Goal: Check status: Check status

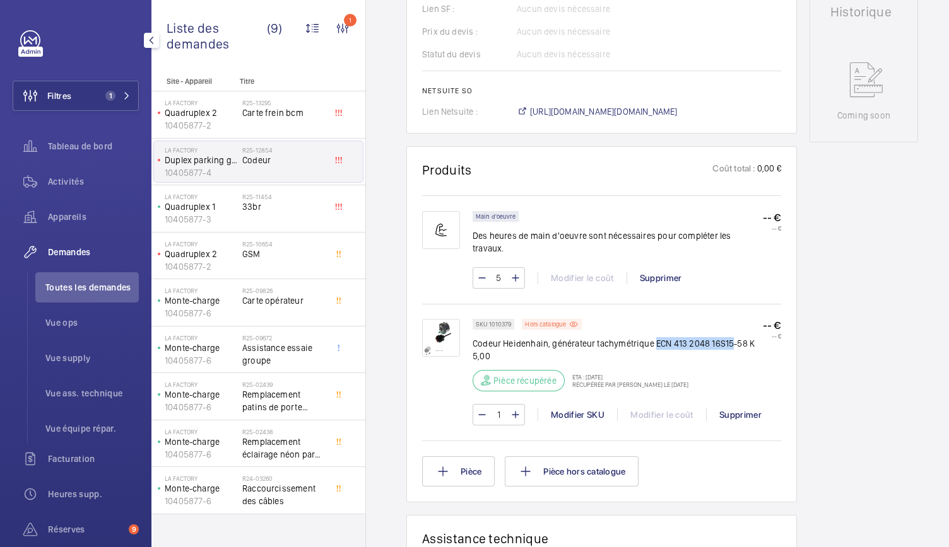
scroll to position [622, 0]
click at [679, 279] on div "Main d'oeuvre Des heures de main d'oeuvre sont nécessaires pour compléter les t…" at bounding box center [626, 255] width 308 height 90
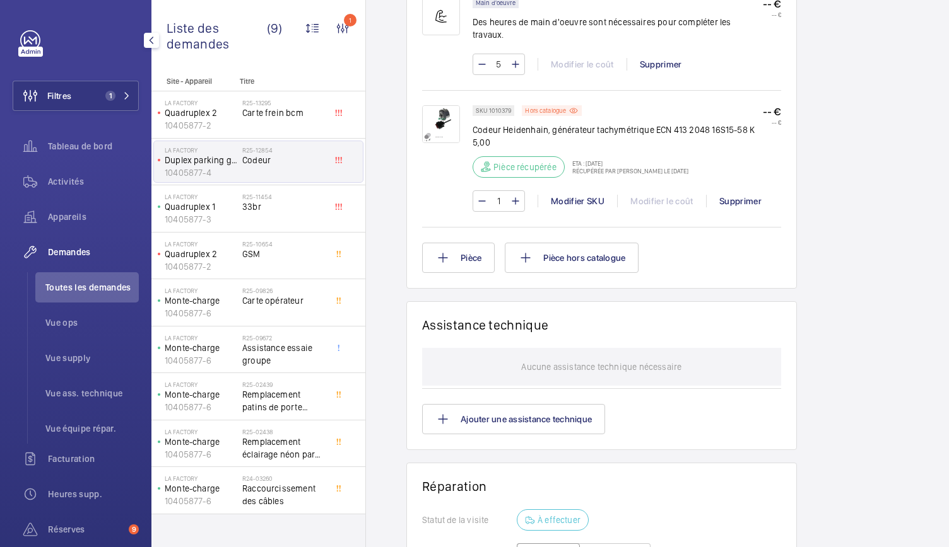
scroll to position [826, 0]
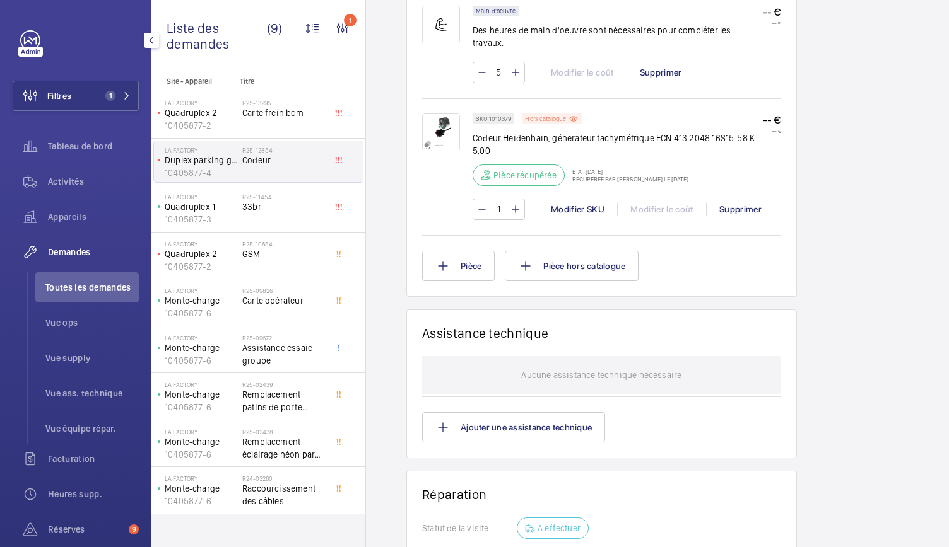
click at [560, 117] on p "Hors catalogue" at bounding box center [545, 119] width 41 height 4
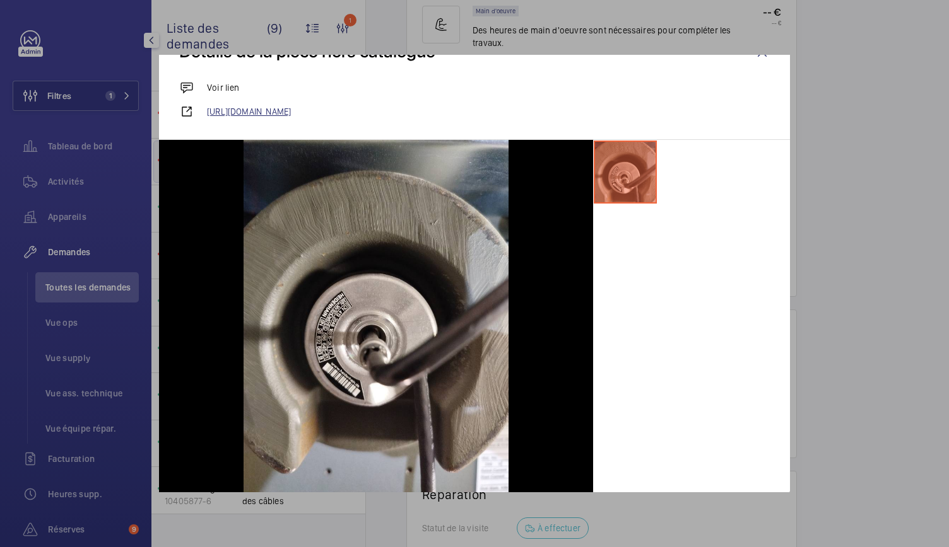
scroll to position [0, 0]
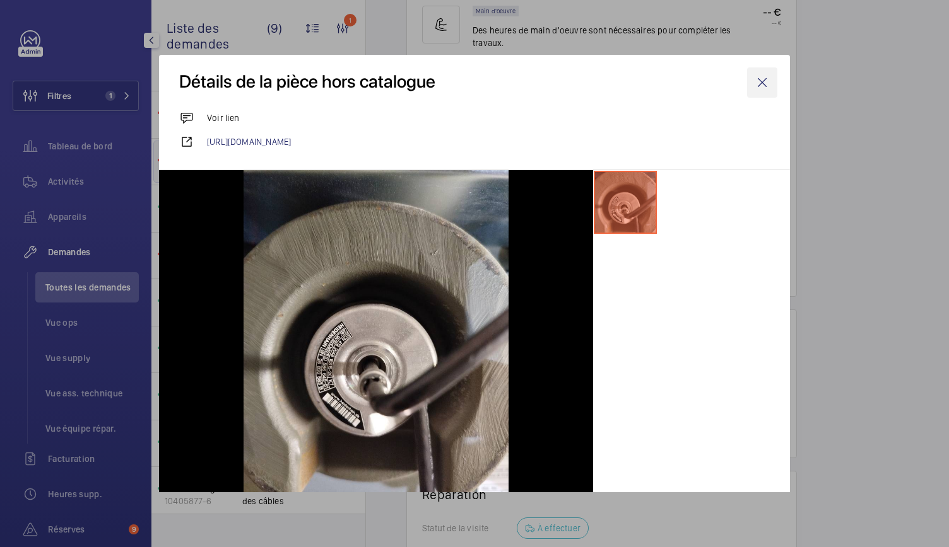
click at [754, 69] on wm-front-icon-button at bounding box center [762, 82] width 30 height 30
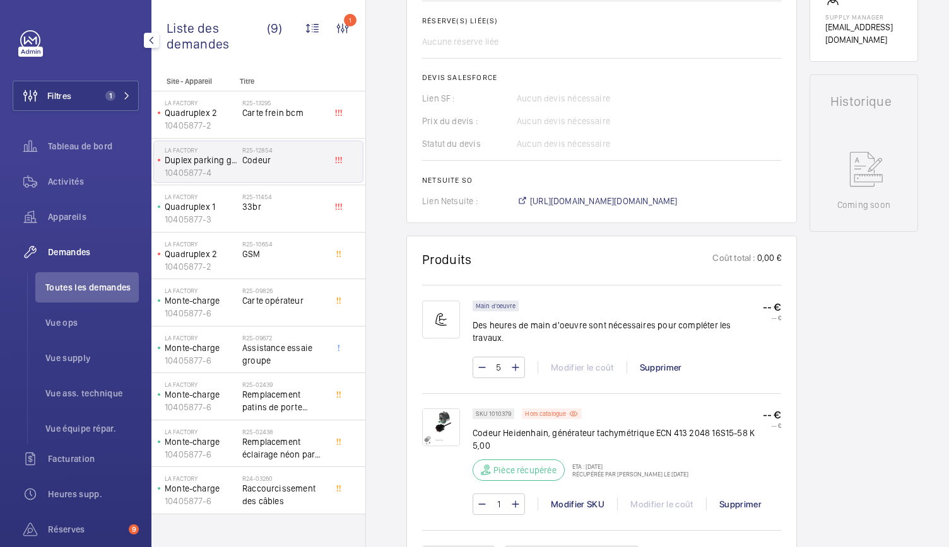
scroll to position [464, 0]
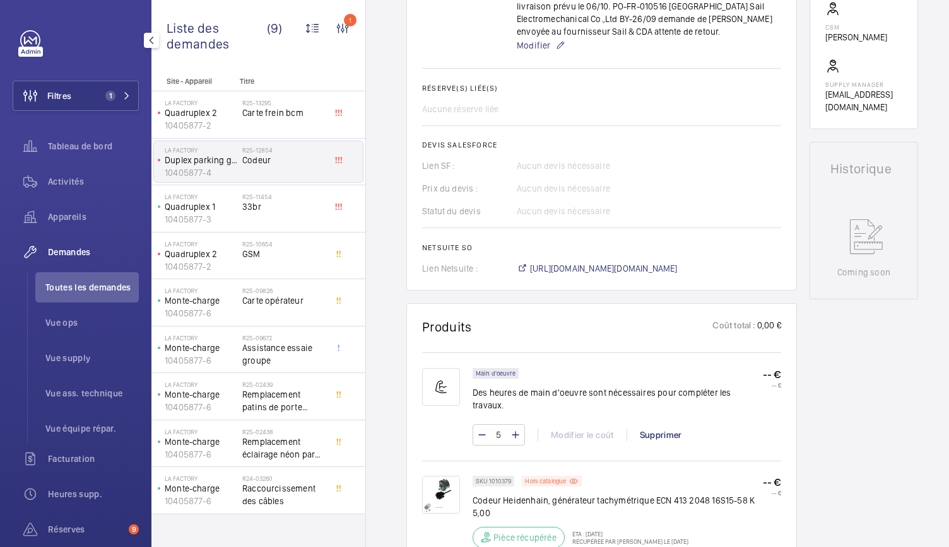
drag, startPoint x: 684, startPoint y: 7, endPoint x: 819, endPoint y: 187, distance: 224.8
drag, startPoint x: 819, startPoint y: 187, endPoint x: 903, endPoint y: 447, distance: 273.1
click at [903, 447] on div "Stopped Duplex parking gauche 10405877-4 Voir les dernières visites [GEOGRAPHIC…" at bounding box center [863, 389] width 108 height 1461
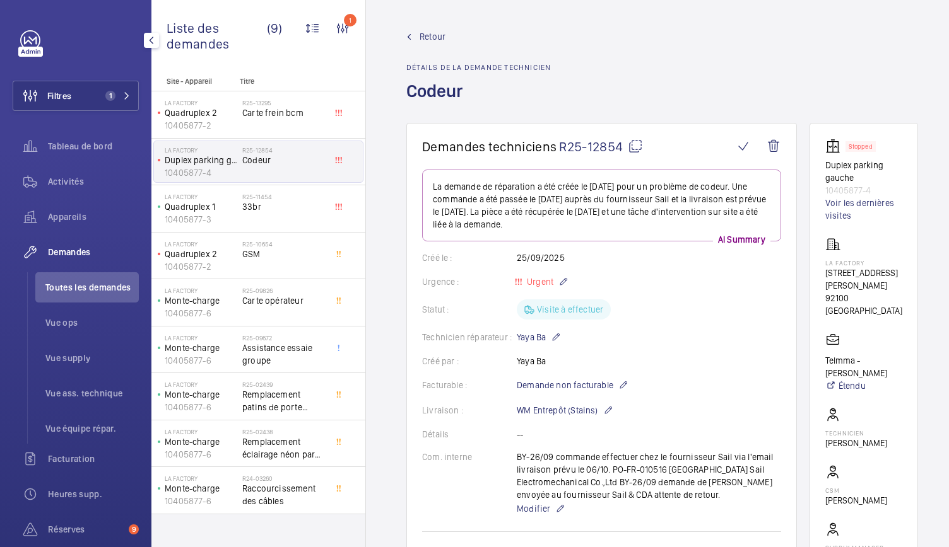
scroll to position [0, 0]
drag, startPoint x: 407, startPoint y: 91, endPoint x: 484, endPoint y: 89, distance: 77.0
click at [484, 89] on h1 "Codeur" at bounding box center [478, 101] width 144 height 44
click at [665, 81] on div "Retour Détails de la demande technicien Codeur" at bounding box center [661, 76] width 511 height 93
